Goal: Task Accomplishment & Management: Manage account settings

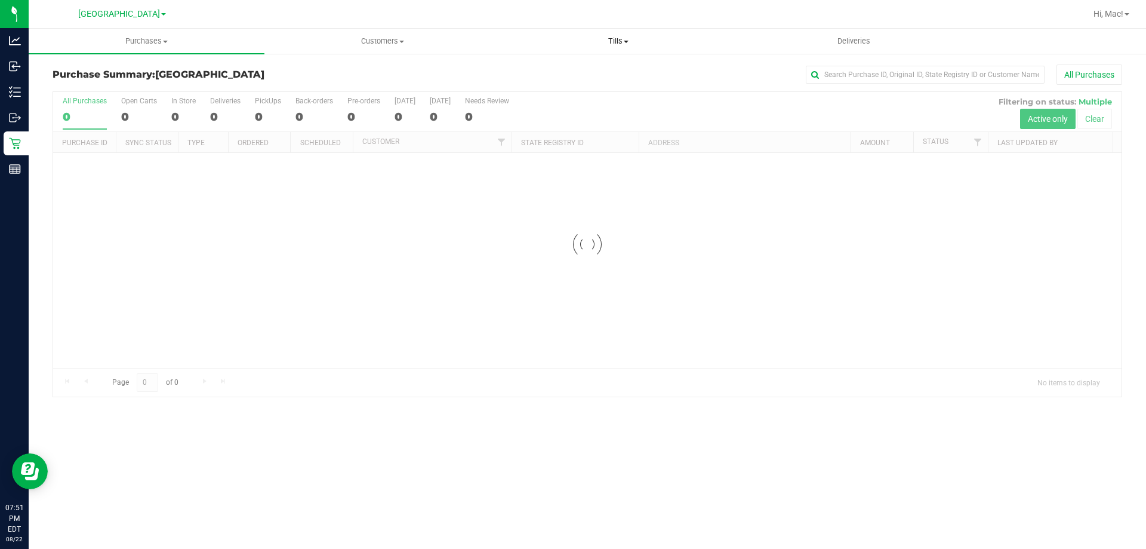
click at [620, 35] on uib-tab-heading "Tills Manage tills Reconcile e-payments" at bounding box center [618, 41] width 235 height 24
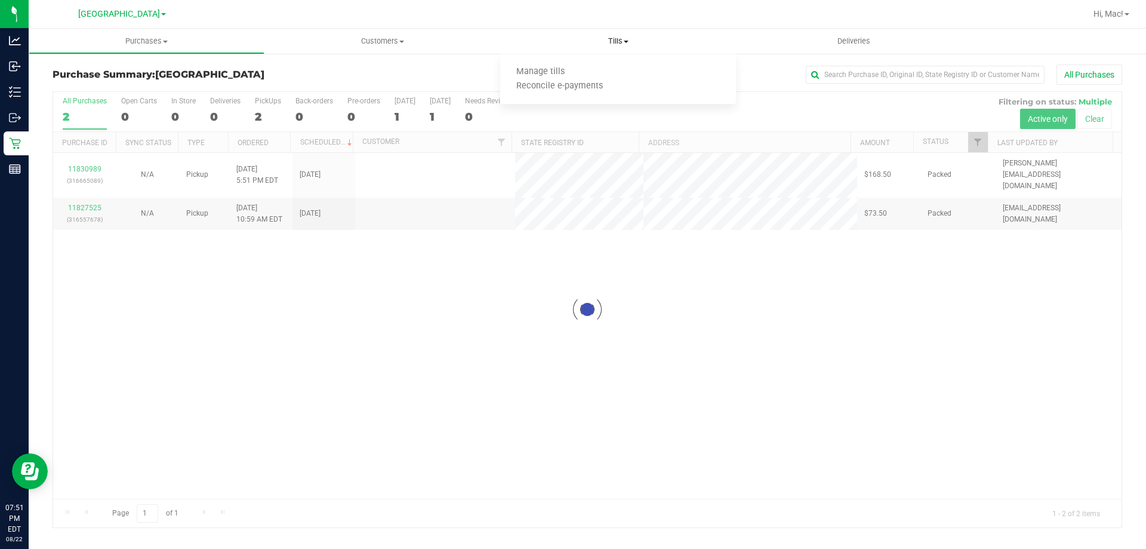
click at [564, 68] on span "Manage tills" at bounding box center [540, 72] width 81 height 10
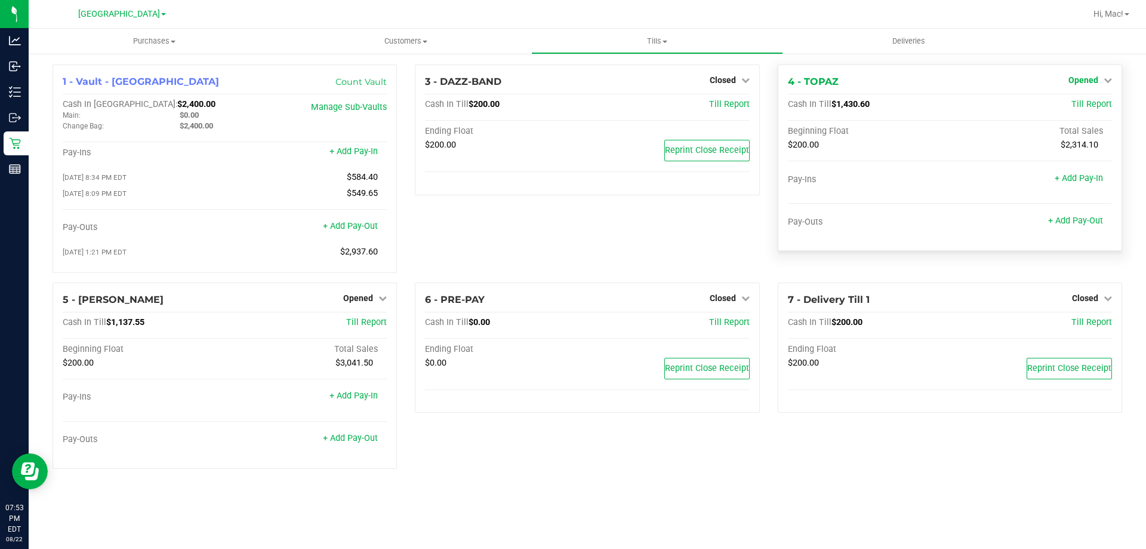
click at [1109, 82] on icon at bounding box center [1108, 80] width 8 height 8
click at [1092, 102] on link "Close Till" at bounding box center [1085, 105] width 32 height 10
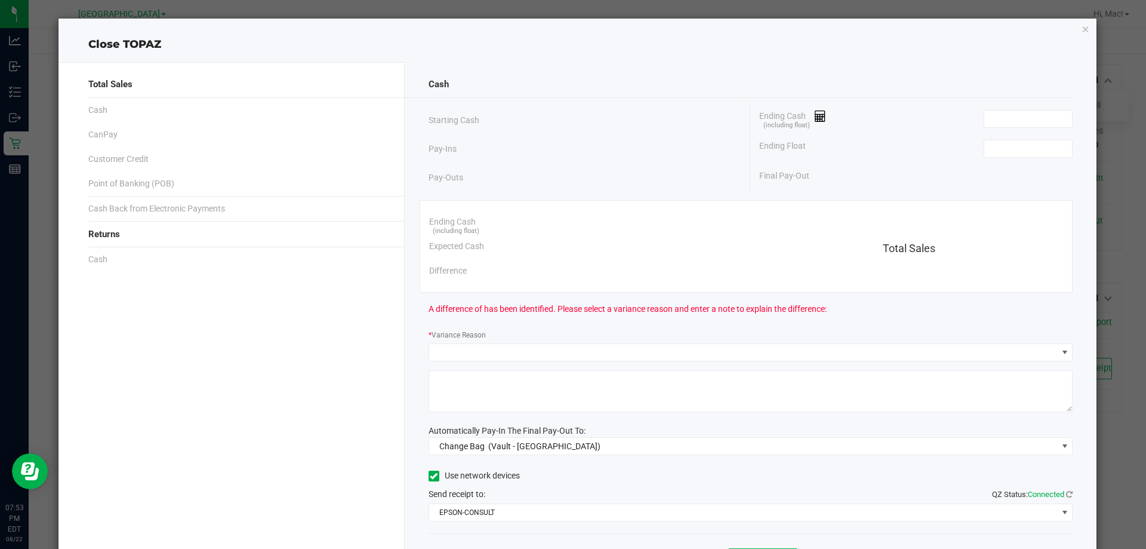
click at [992, 106] on div "Ending Cash (including float)" at bounding box center [916, 119] width 313 height 30
click at [1001, 116] on input at bounding box center [1029, 118] width 88 height 17
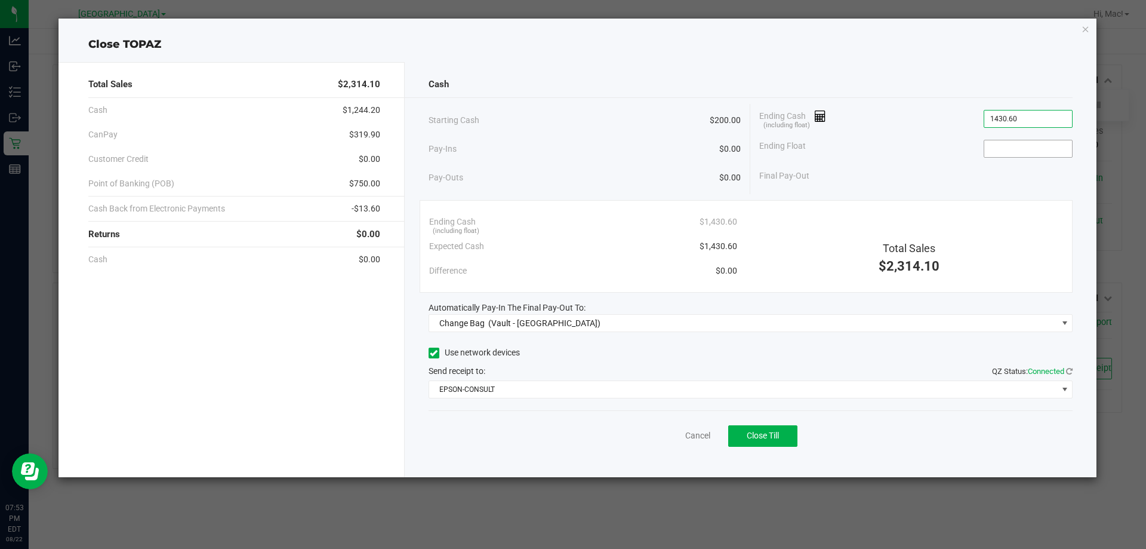
type input "$1,430.60"
click at [1024, 154] on input at bounding box center [1029, 148] width 88 height 17
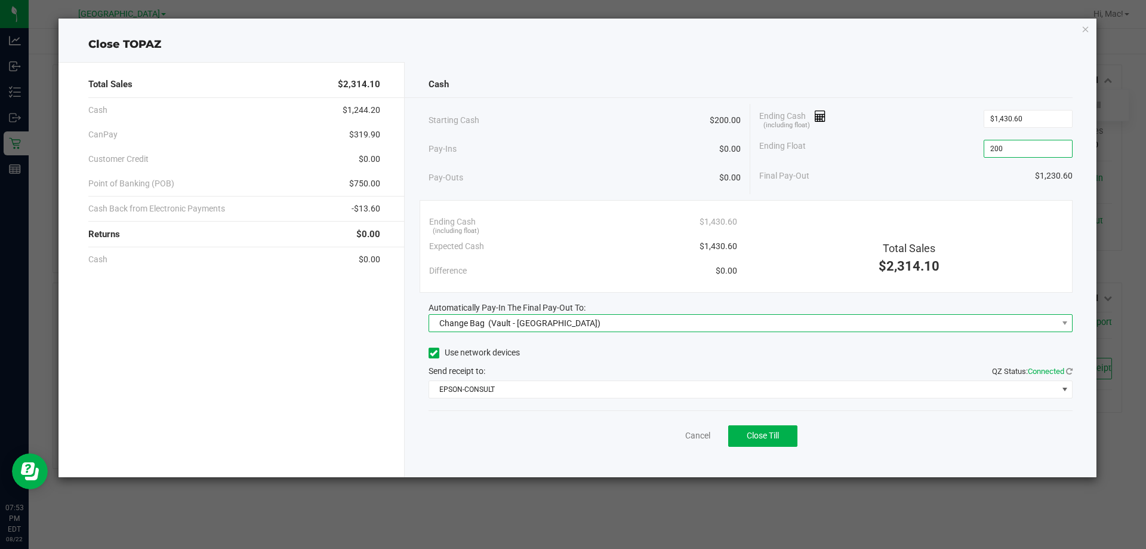
type input "$200.00"
click at [542, 321] on span "(Vault - [GEOGRAPHIC_DATA])" at bounding box center [544, 323] width 112 height 10
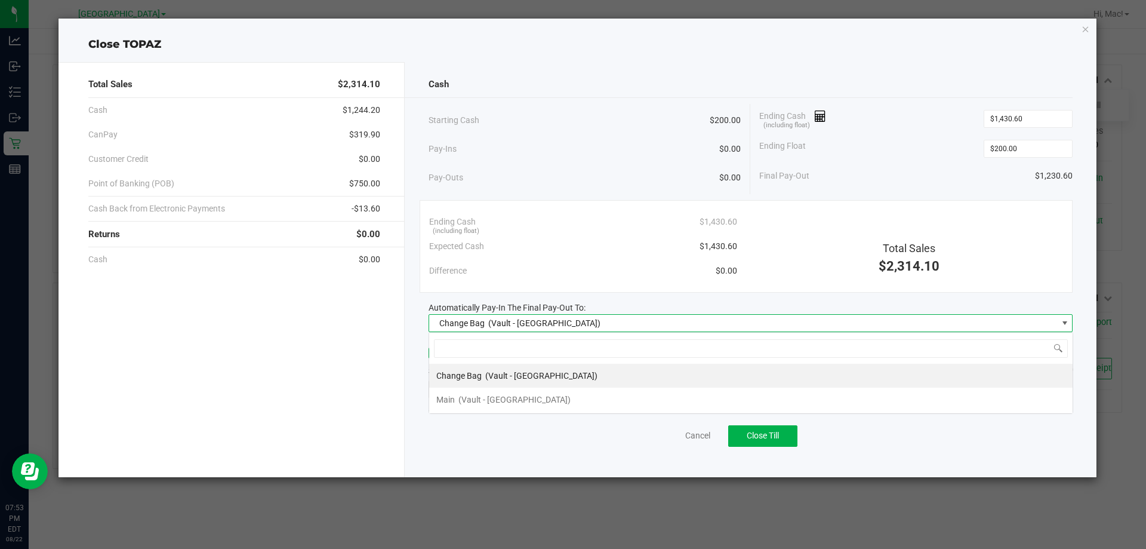
scroll to position [18, 644]
click at [537, 388] on li "Main (Vault - [GEOGRAPHIC_DATA])" at bounding box center [751, 400] width 644 height 24
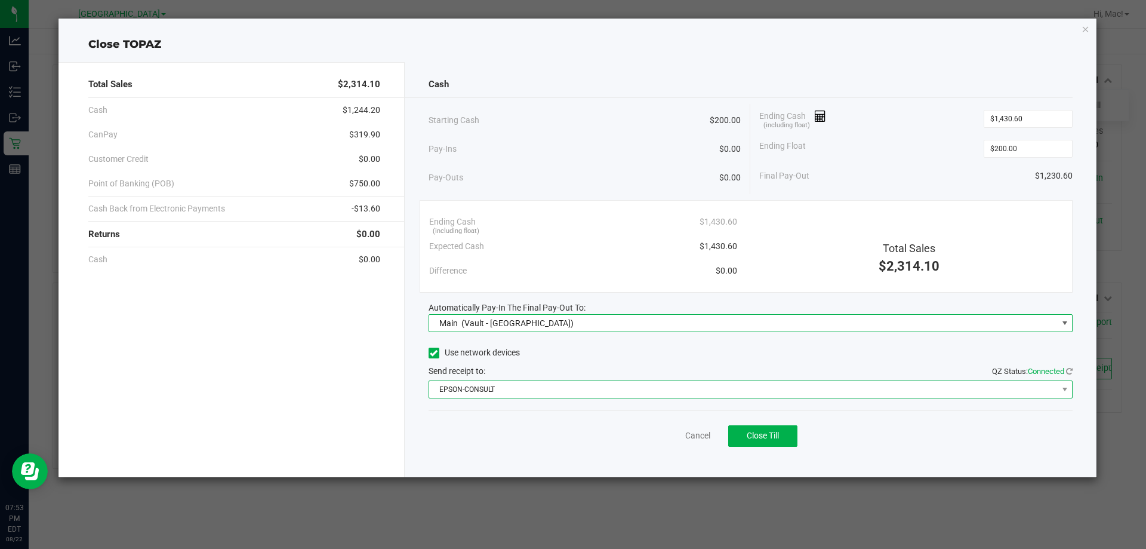
click at [537, 389] on span "EPSON-CONSULT" at bounding box center [743, 389] width 629 height 17
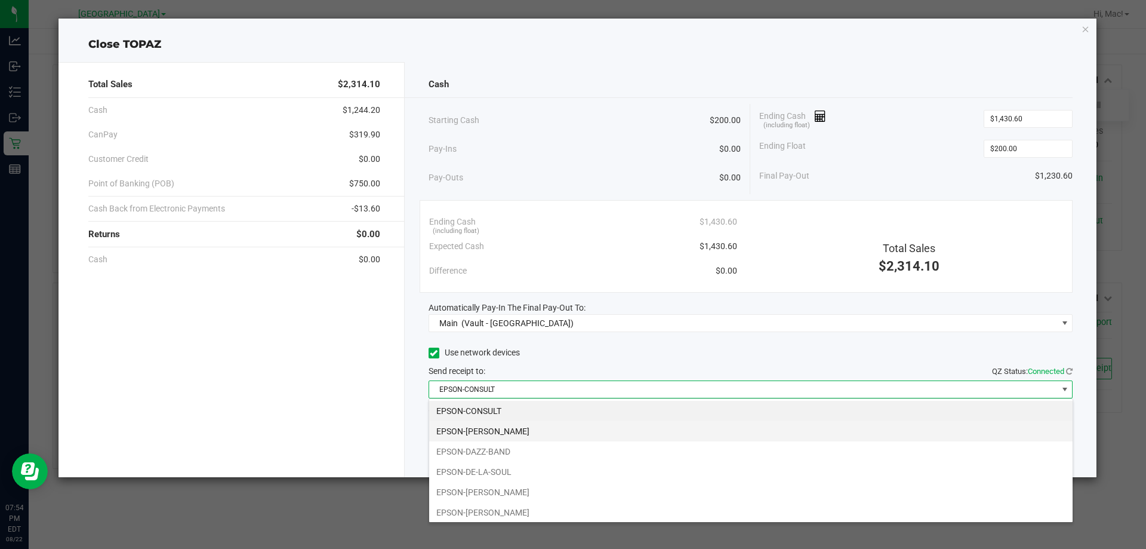
click at [531, 435] on li "EPSON-[PERSON_NAME]" at bounding box center [751, 431] width 644 height 20
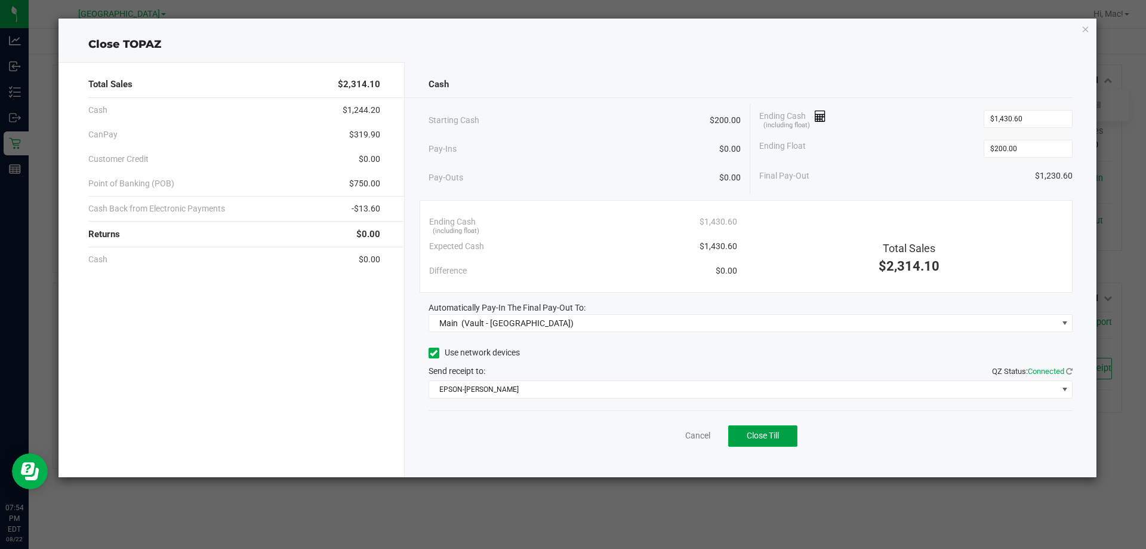
click at [783, 438] on button "Close Till" at bounding box center [762, 435] width 69 height 21
